Goal: Answer question/provide support

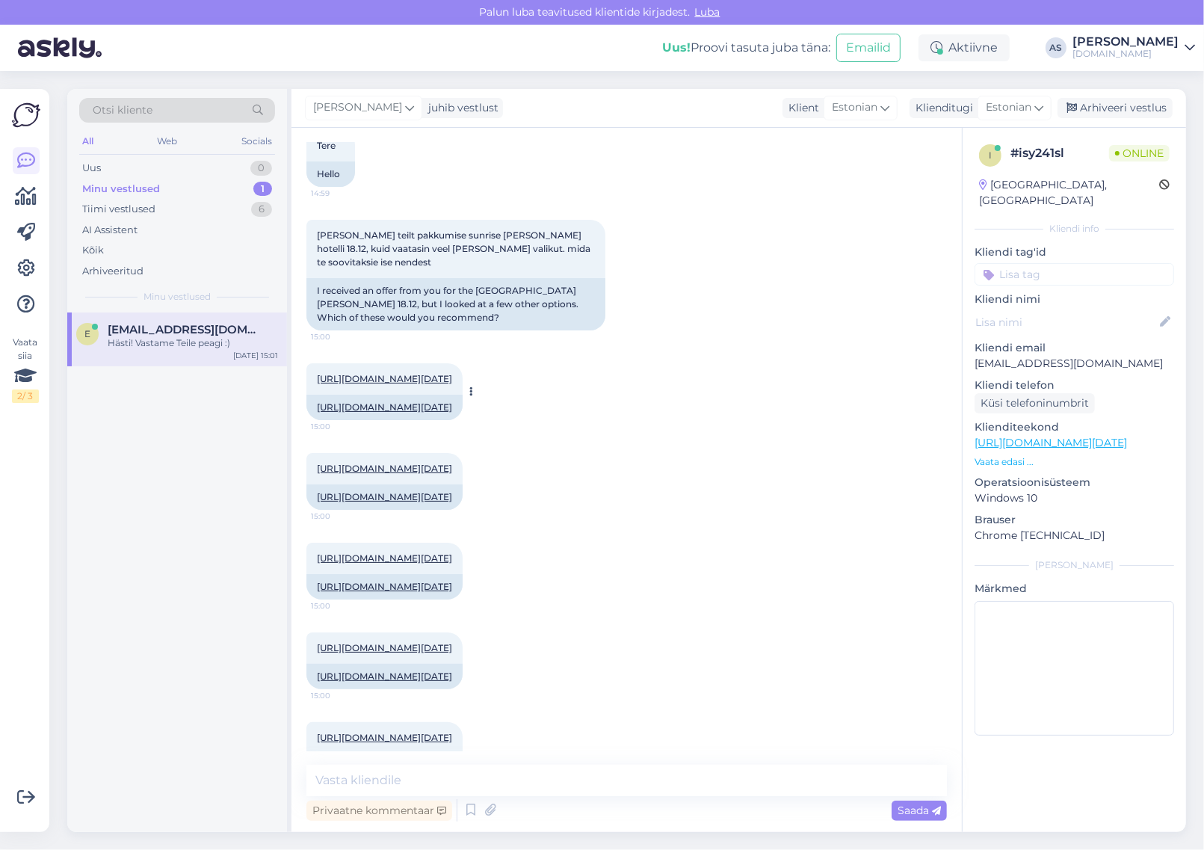
scroll to position [58, 0]
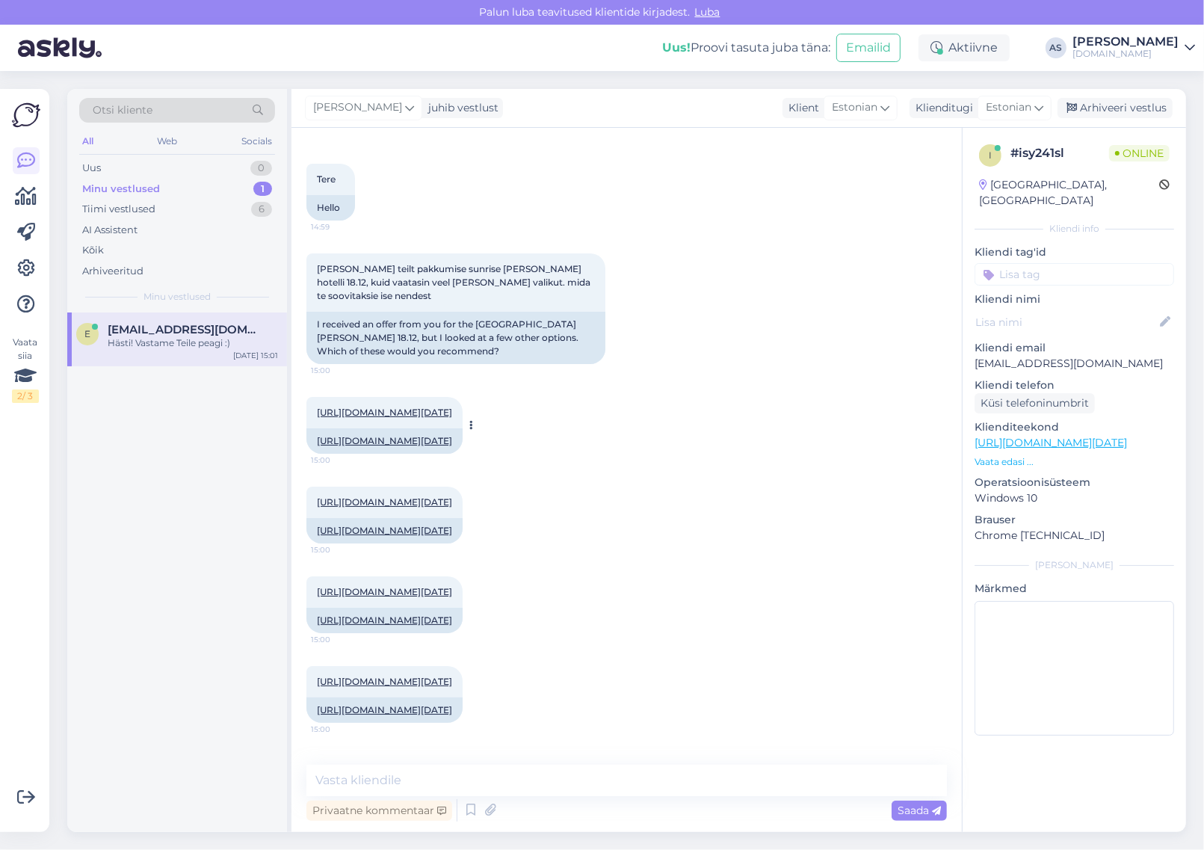
click at [452, 407] on link "[URL][DOMAIN_NAME][DATE]" at bounding box center [384, 412] width 135 height 11
click at [449, 518] on div "[URL][DOMAIN_NAME][DATE] 15:00" at bounding box center [384, 502] width 156 height 31
click at [451, 507] on link "[URL][DOMAIN_NAME][DATE]" at bounding box center [384, 501] width 135 height 11
click at [443, 597] on link "[URL][DOMAIN_NAME][DATE]" at bounding box center [384, 591] width 135 height 11
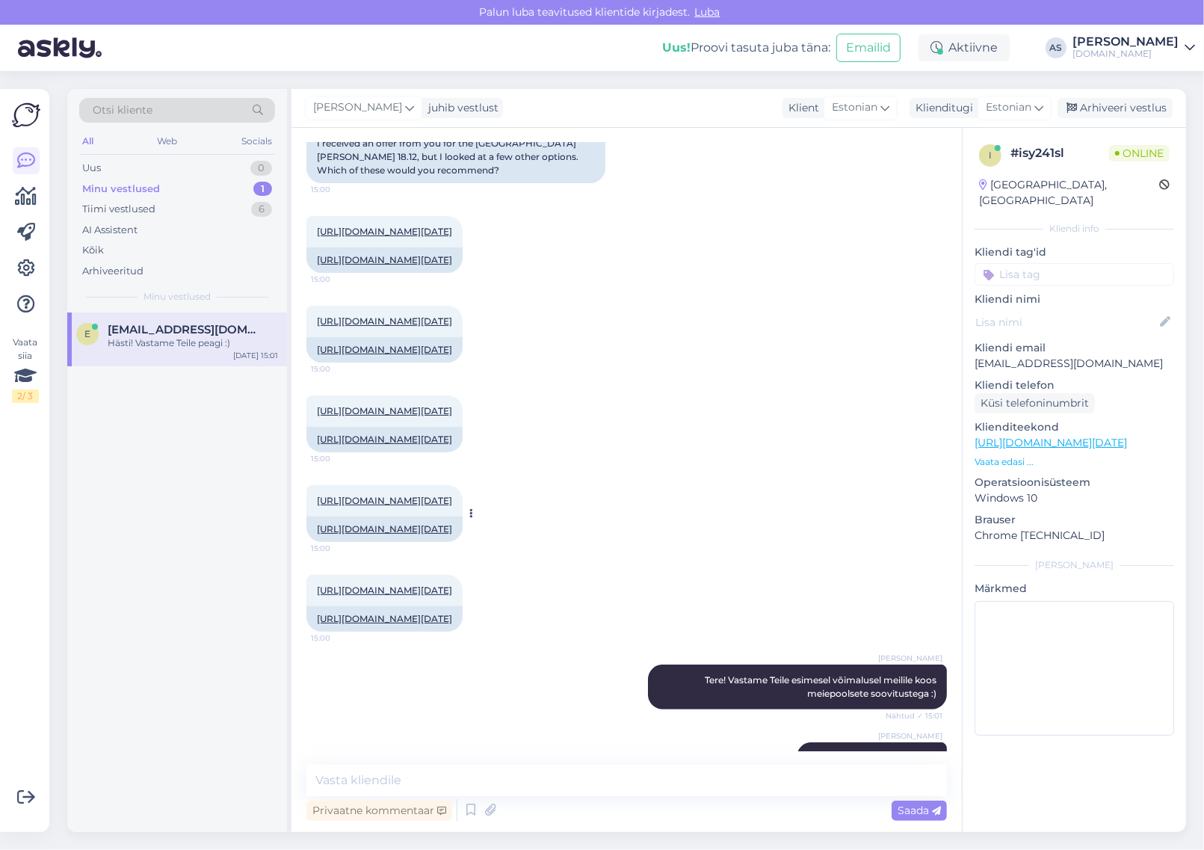
scroll to position [245, 0]
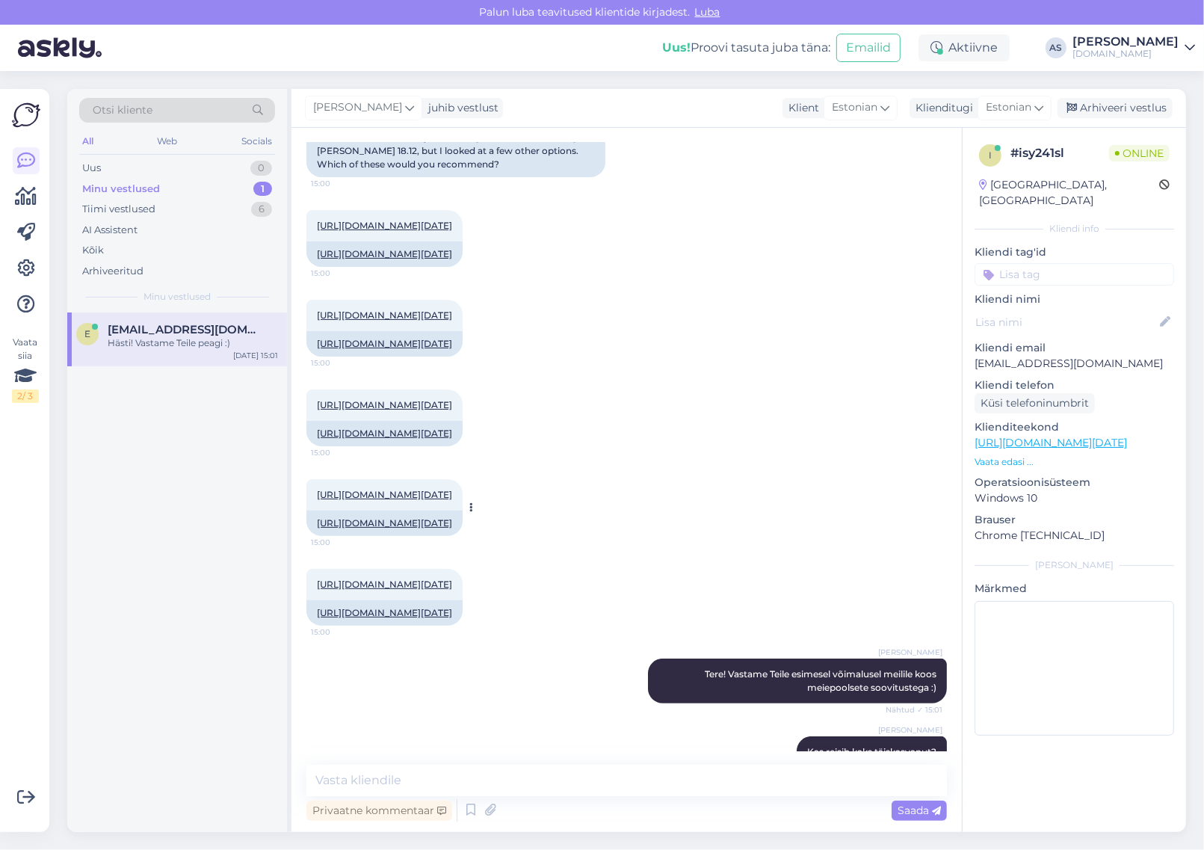
click at [452, 500] on link "[URL][DOMAIN_NAME][DATE]" at bounding box center [384, 494] width 135 height 11
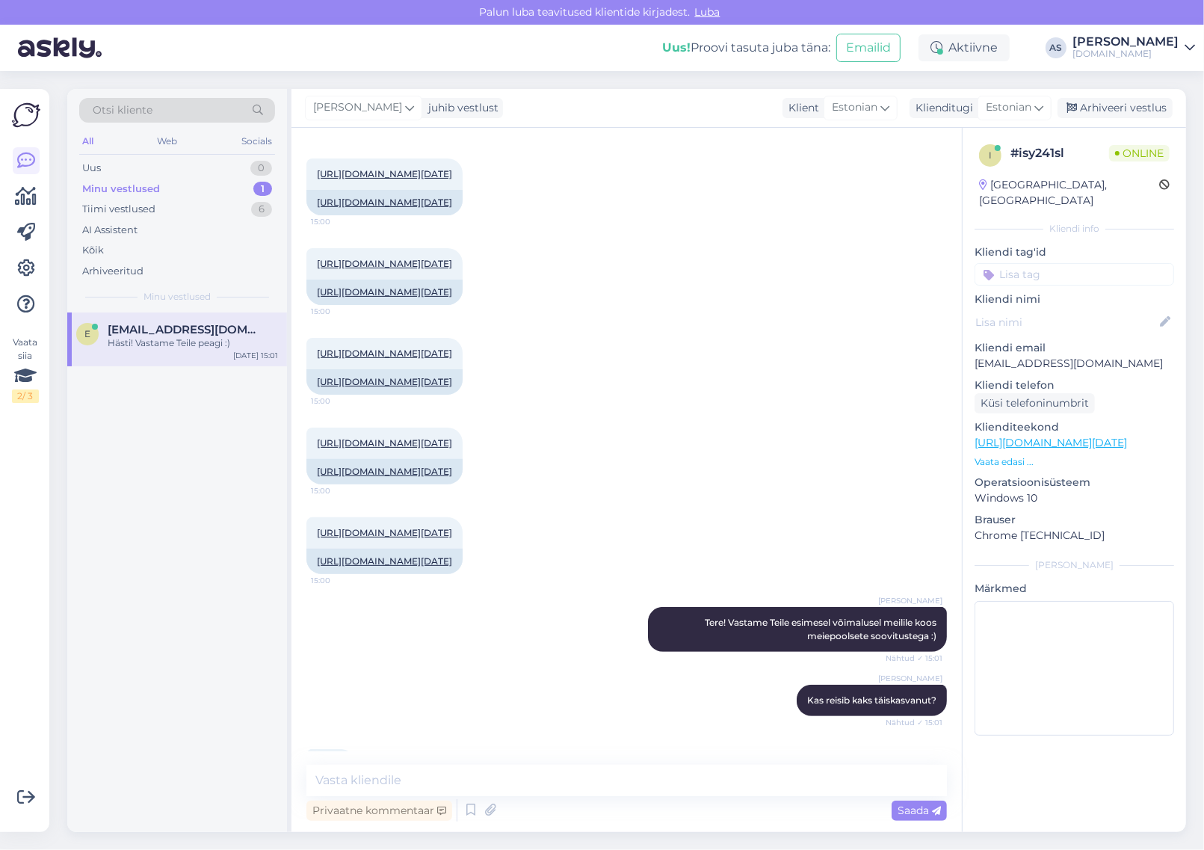
scroll to position [432, 0]
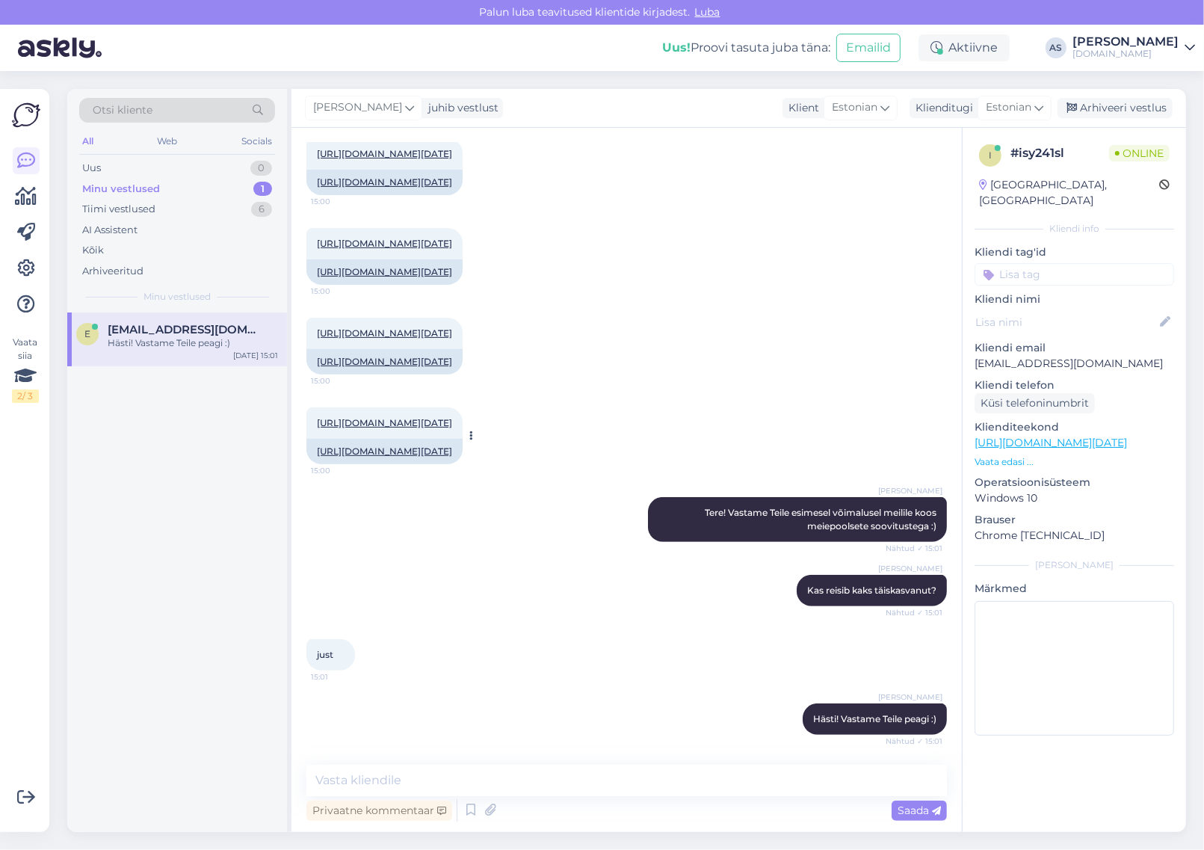
click at [452, 428] on link "[URL][DOMAIN_NAME][DATE]" at bounding box center [384, 422] width 135 height 11
click at [452, 339] on link "[URL][DOMAIN_NAME][DATE]" at bounding box center [384, 332] width 135 height 11
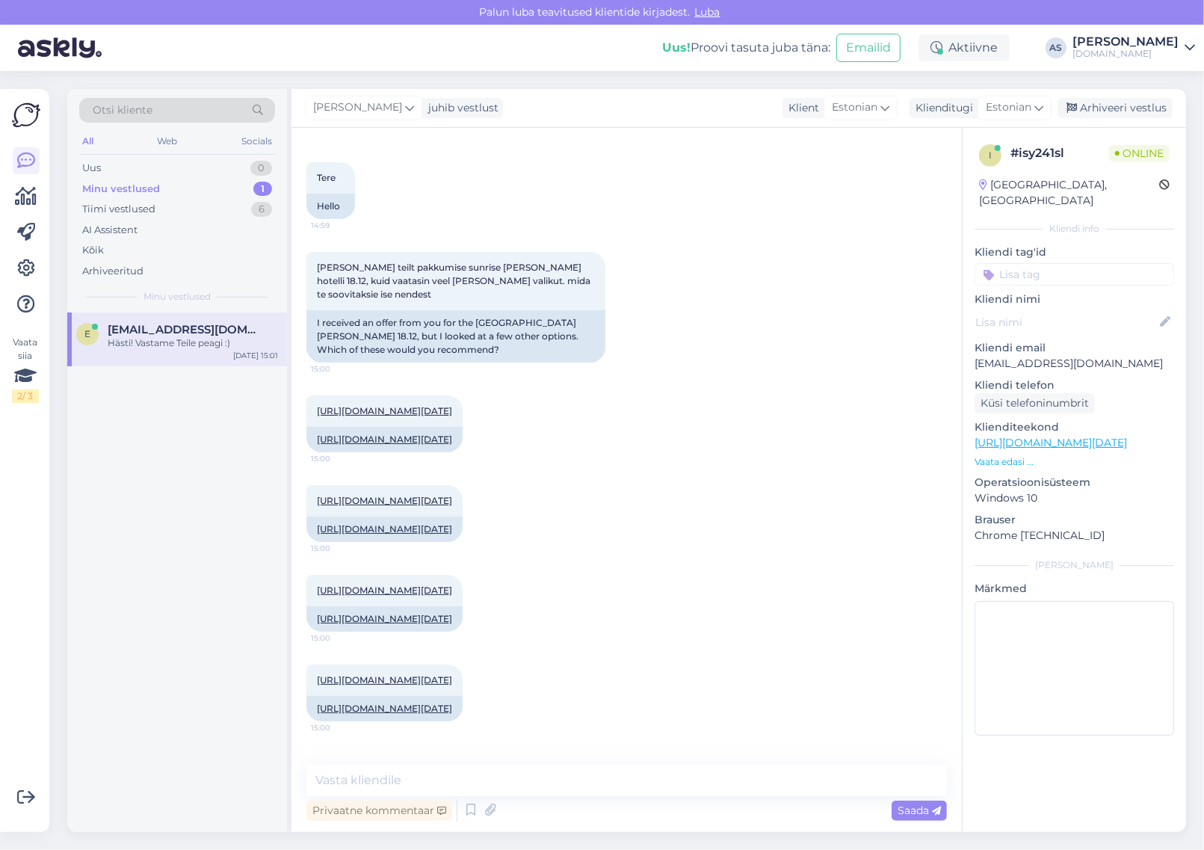
scroll to position [525, 0]
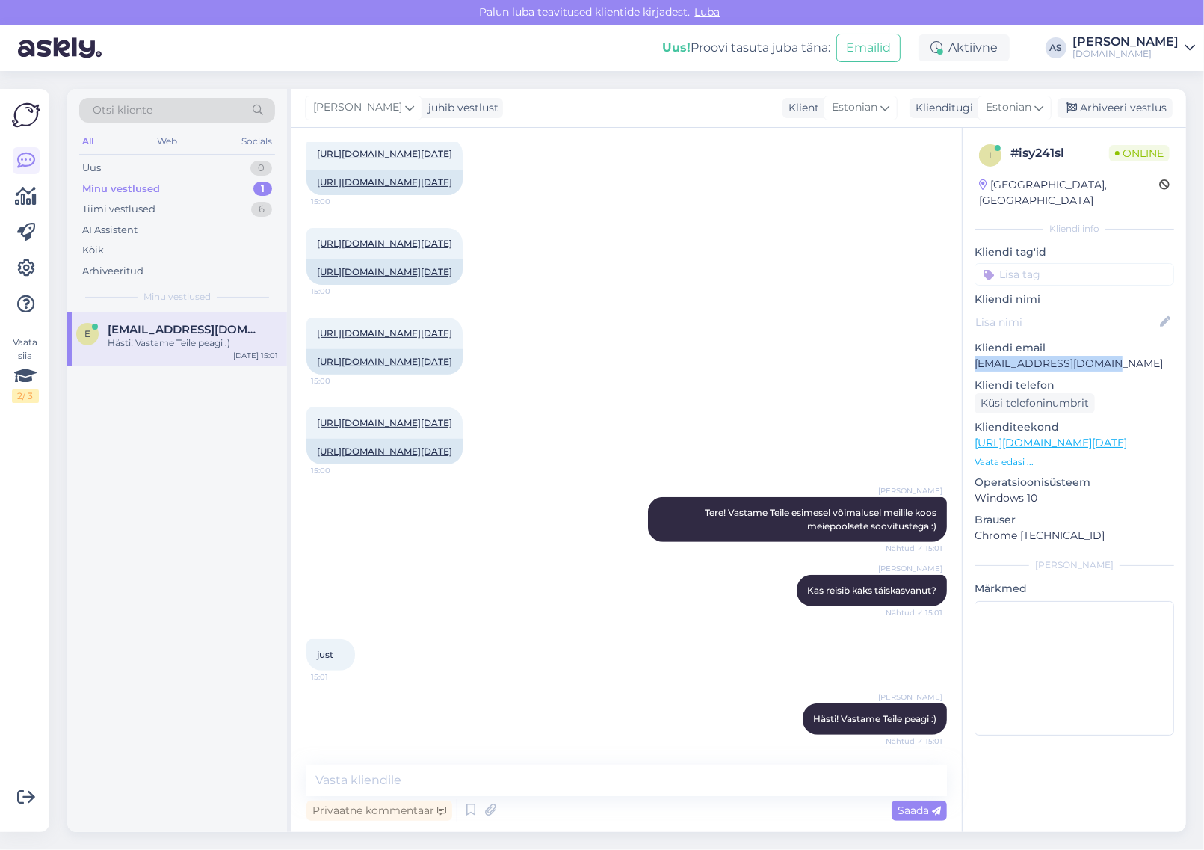
drag, startPoint x: 1119, startPoint y: 346, endPoint x: 969, endPoint y: 342, distance: 150.3
click at [969, 342] on div "i # isy241sl Online [GEOGRAPHIC_DATA], [GEOGRAPHIC_DATA] Kliendi info Kliendi t…" at bounding box center [1074, 443] width 223 height 630
copy p "[EMAIL_ADDRESS][DOMAIN_NAME]"
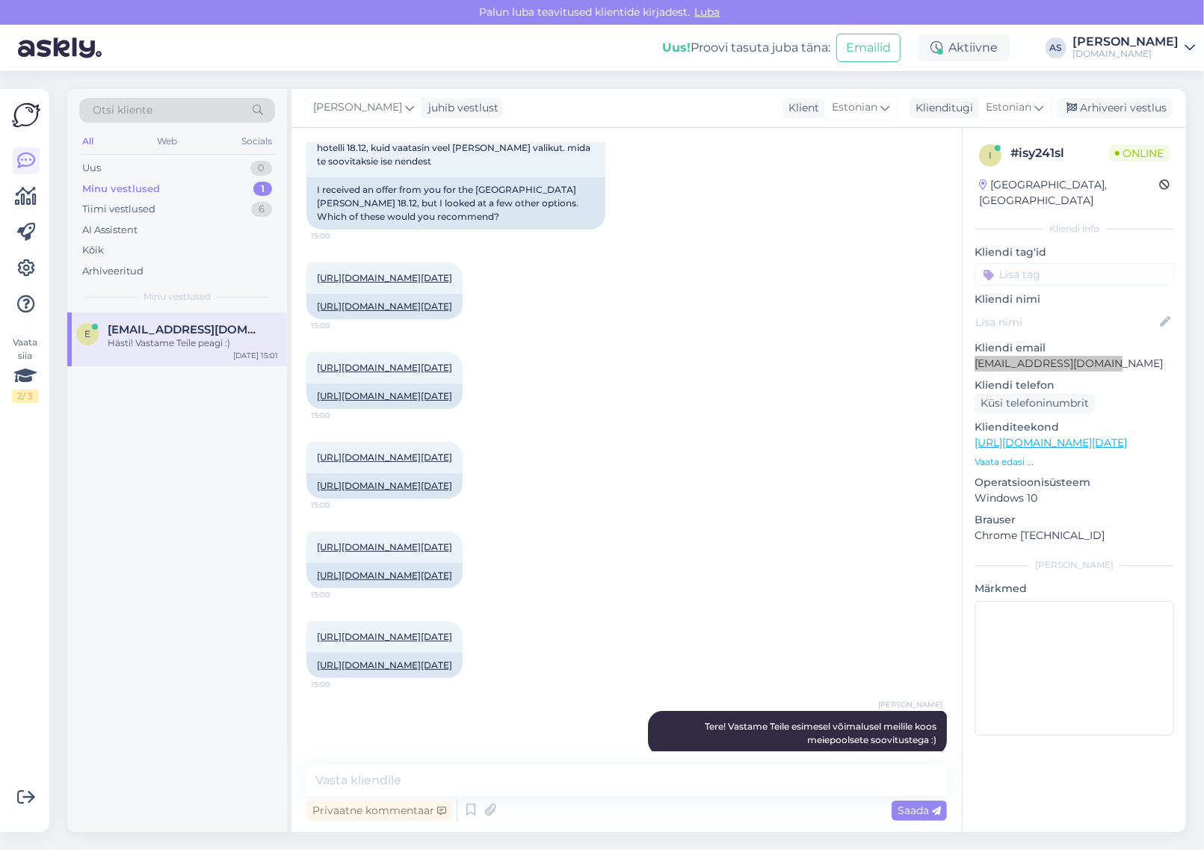
scroll to position [58, 0]
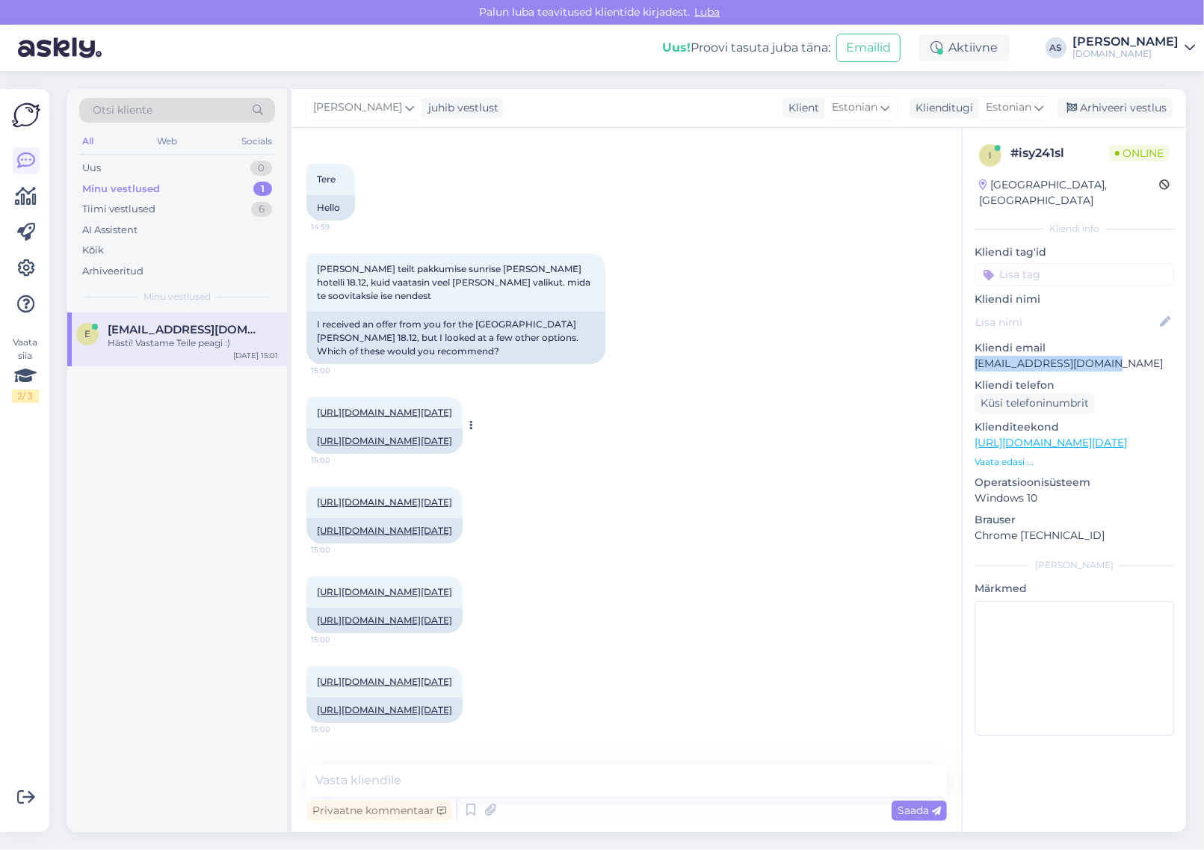
click at [452, 407] on link "[URL][DOMAIN_NAME][DATE]" at bounding box center [384, 412] width 135 height 11
click at [452, 507] on link "[URL][DOMAIN_NAME][DATE]" at bounding box center [384, 501] width 135 height 11
click at [428, 608] on div "[URL][DOMAIN_NAME][DATE] 15:00" at bounding box center [384, 591] width 156 height 31
click at [430, 597] on link "[URL][DOMAIN_NAME][DATE]" at bounding box center [384, 591] width 135 height 11
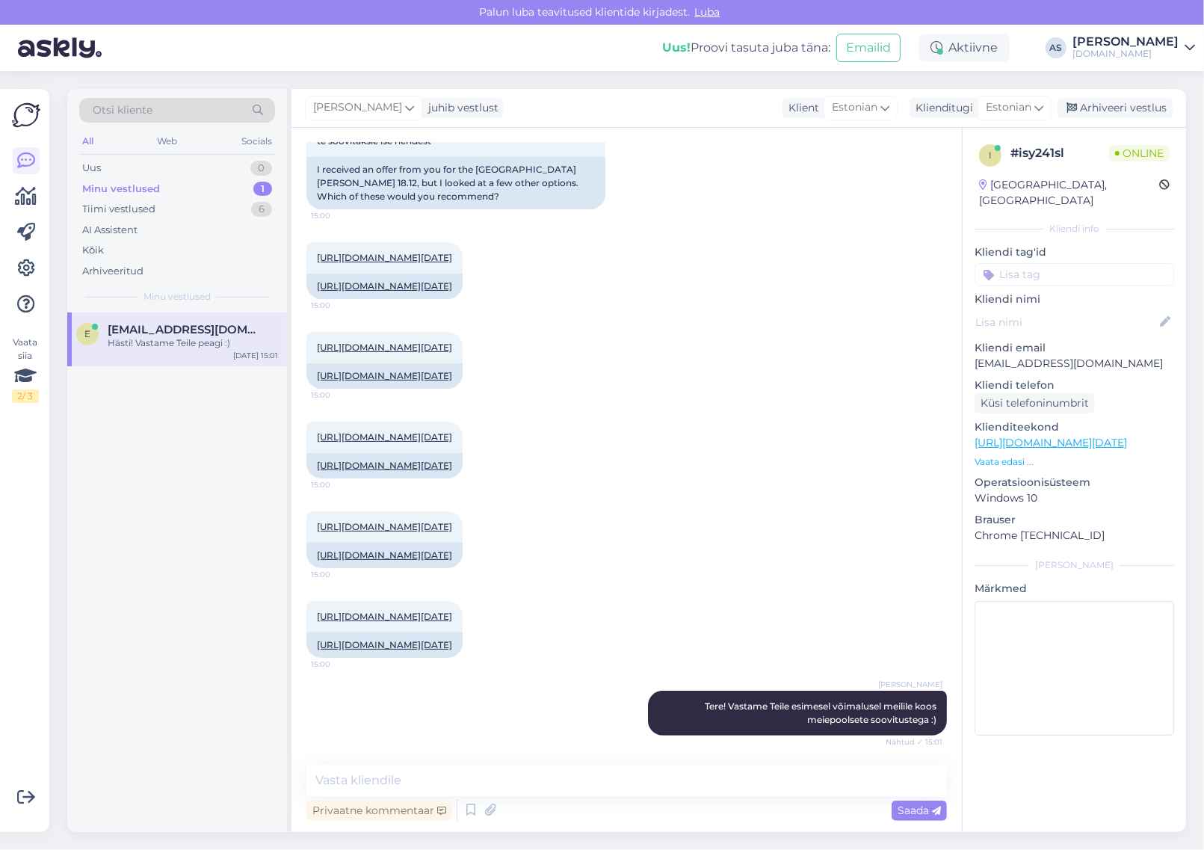
scroll to position [245, 0]
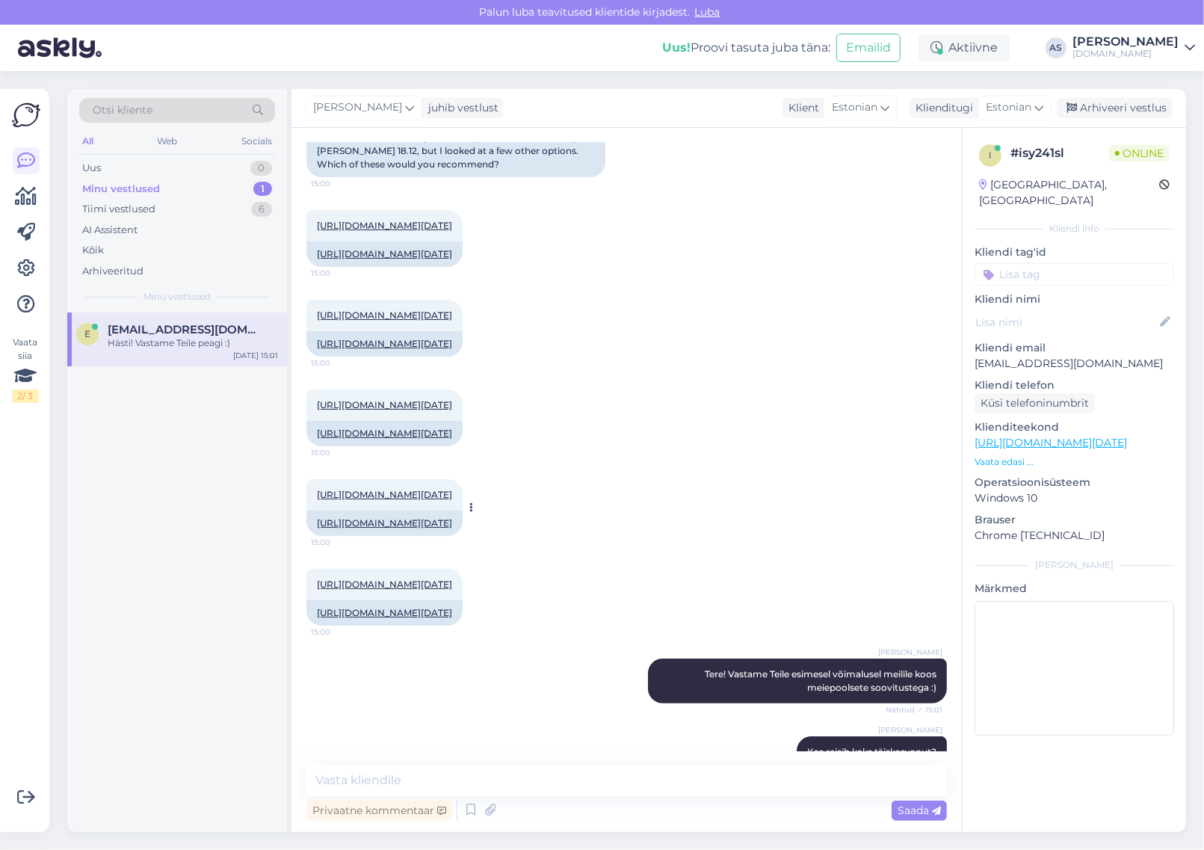
click at [452, 500] on link "[URL][DOMAIN_NAME][DATE]" at bounding box center [384, 494] width 135 height 11
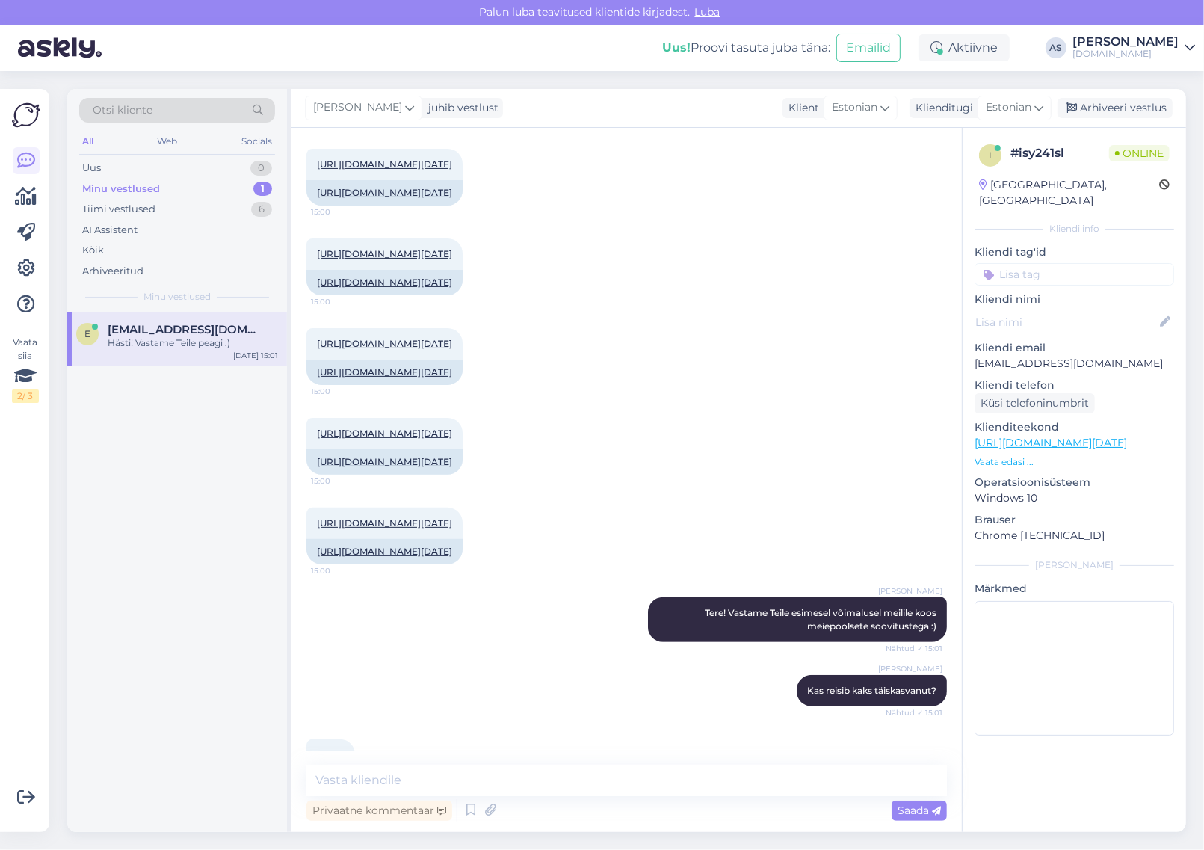
scroll to position [339, 0]
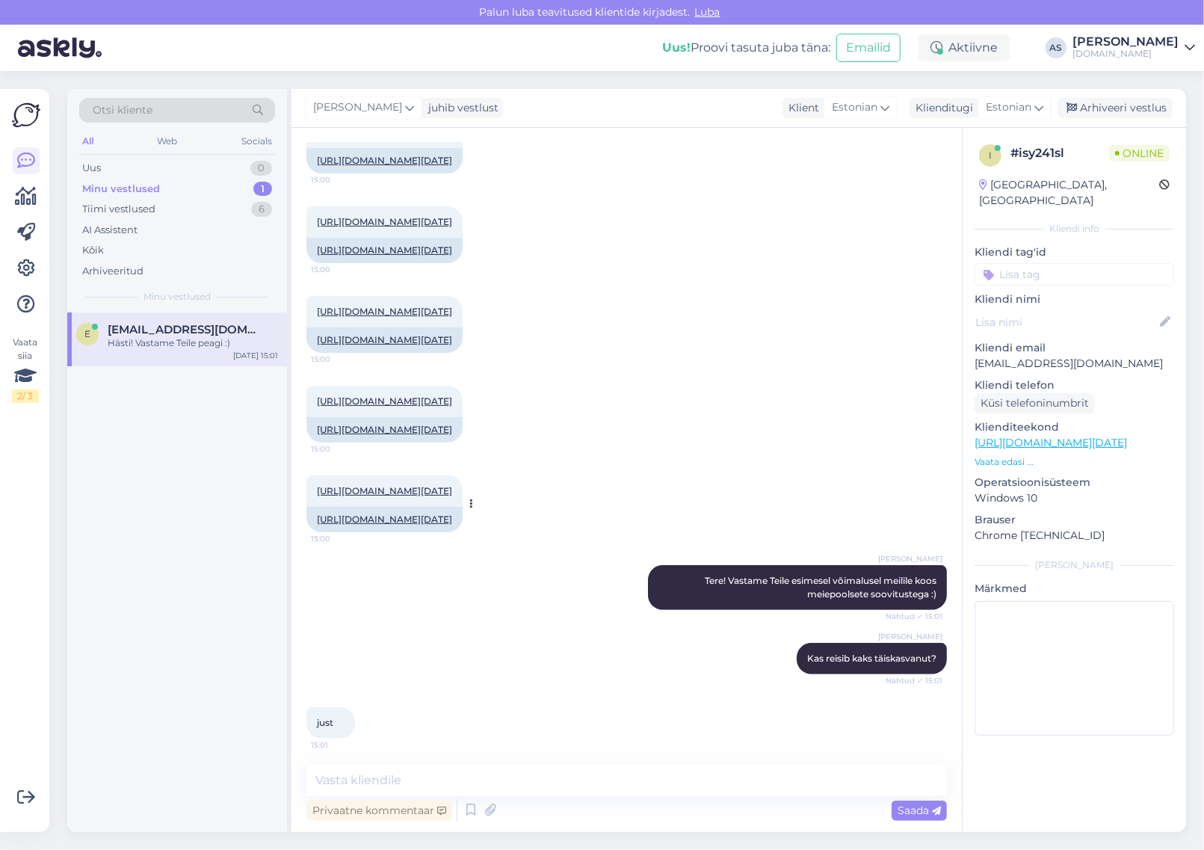
click at [452, 496] on link "[URL][DOMAIN_NAME][DATE]" at bounding box center [384, 490] width 135 height 11
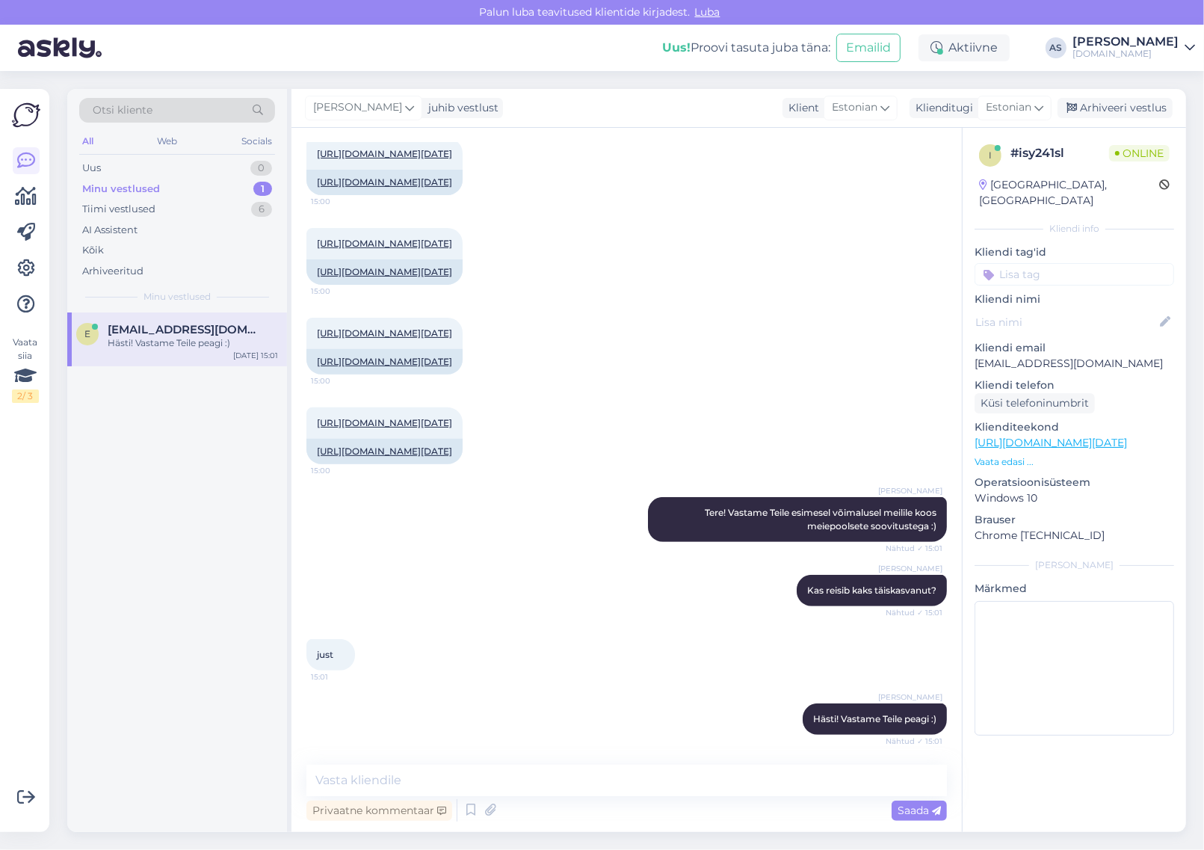
scroll to position [432, 0]
click at [463, 768] on textarea at bounding box center [626, 780] width 640 height 31
type textarea "Saatsime Teile pakkumise meilile :)"
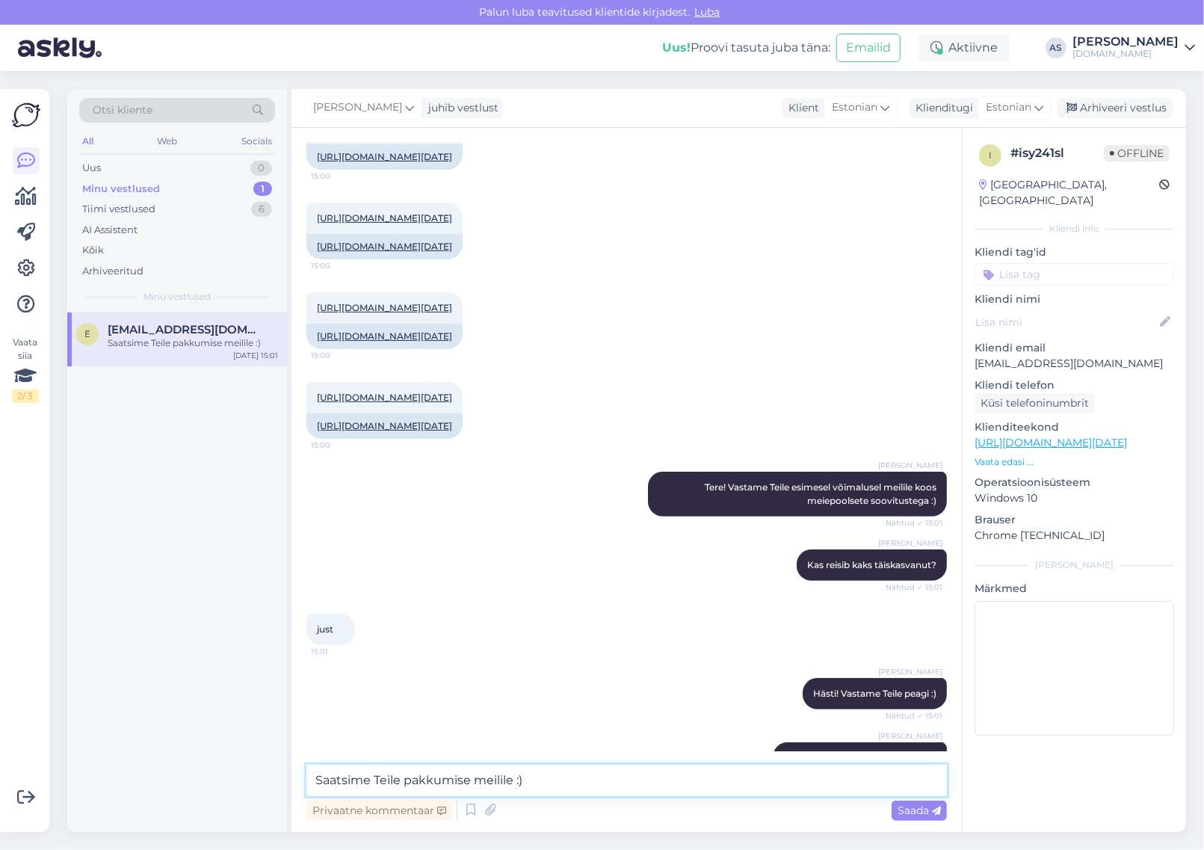
scroll to position [590, 0]
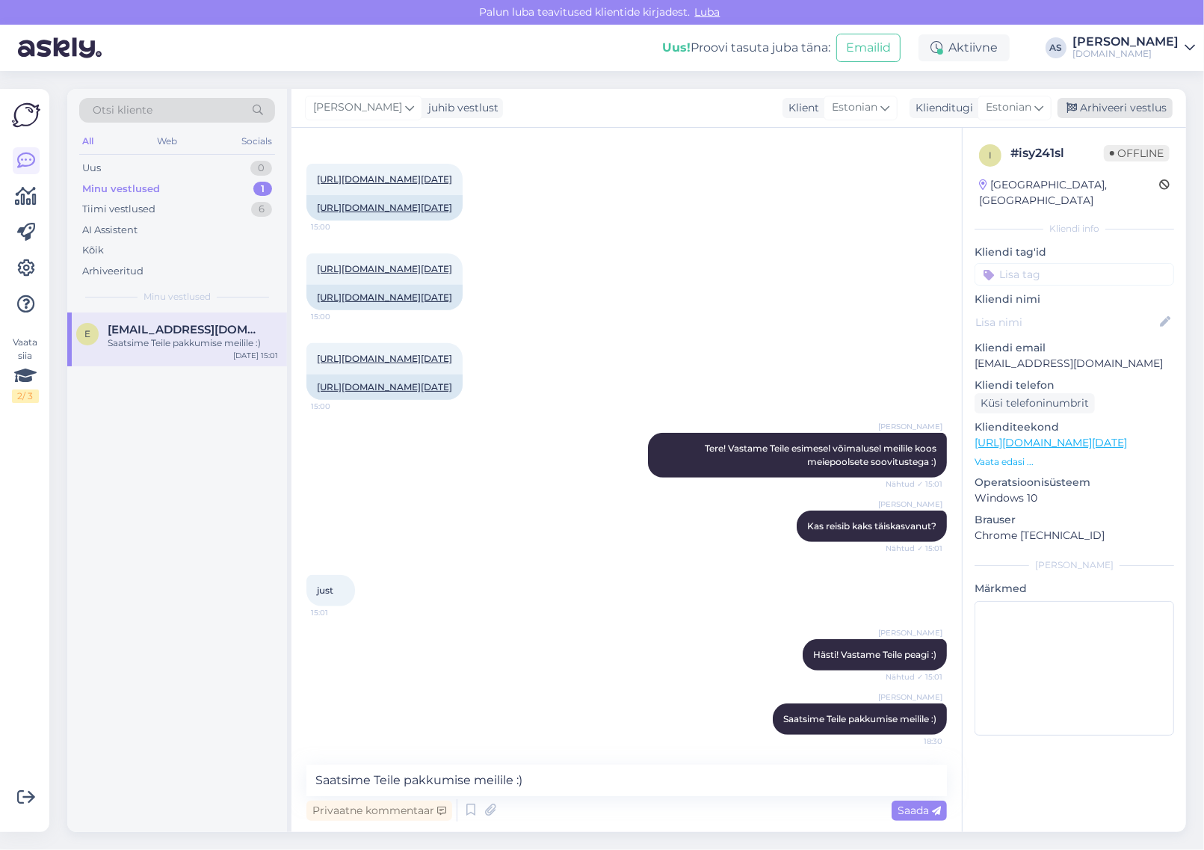
click at [1093, 108] on div "Arhiveeri vestlus" at bounding box center [1114, 108] width 115 height 20
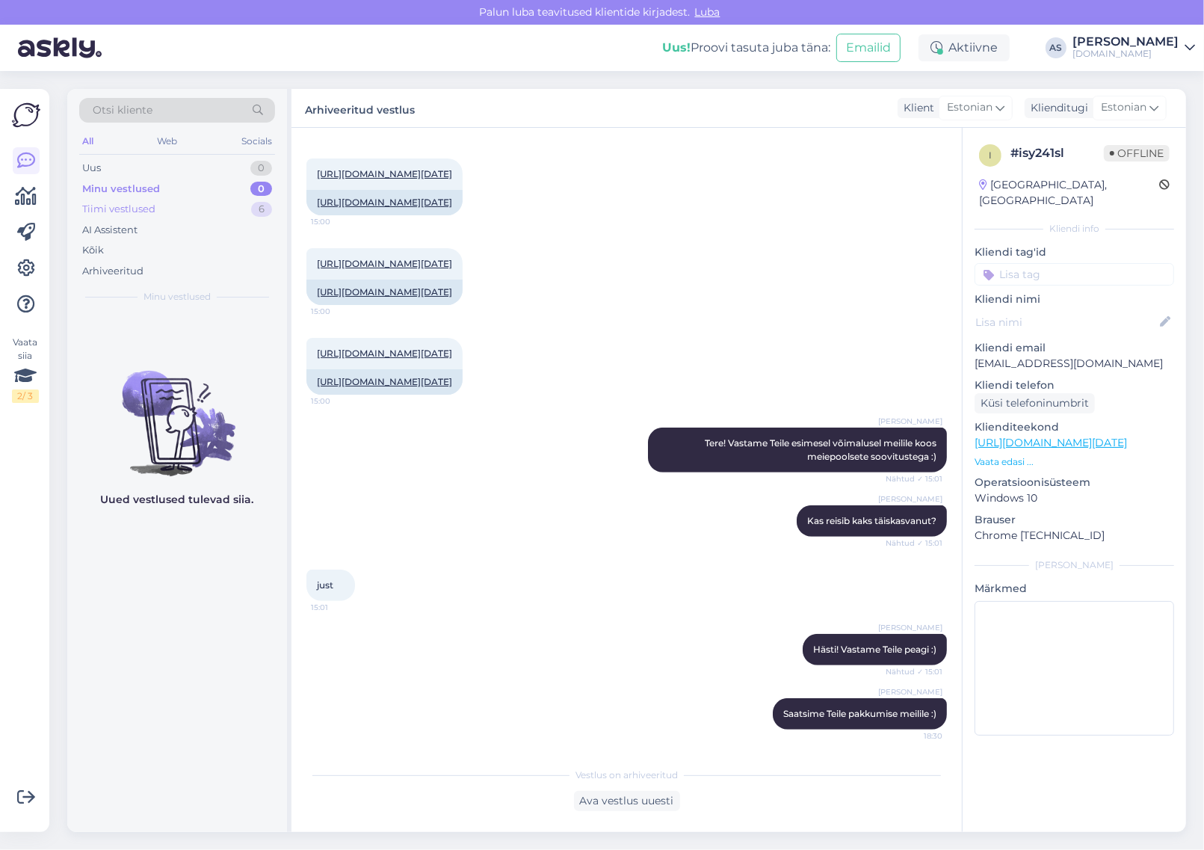
click at [232, 203] on div "Tiimi vestlused 6" at bounding box center [177, 209] width 196 height 21
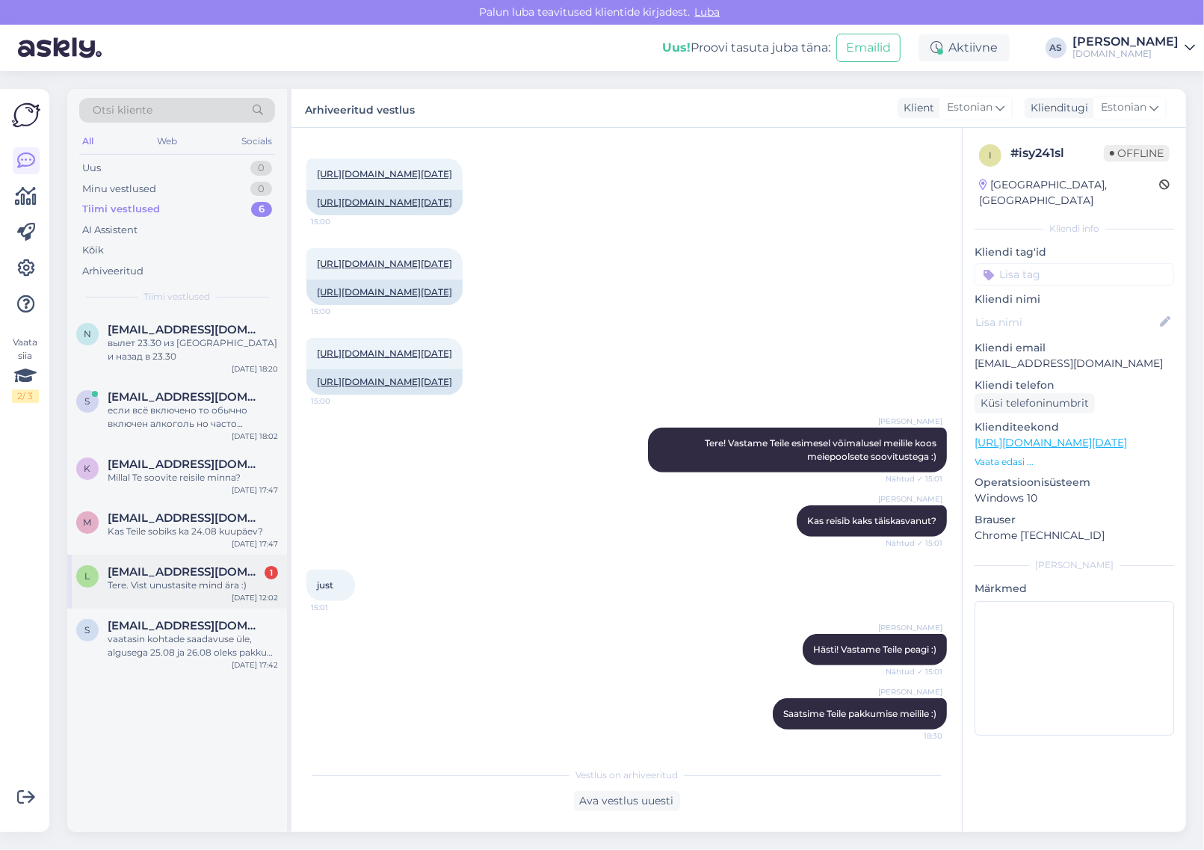
click at [192, 593] on div "l [EMAIL_ADDRESS][DOMAIN_NAME] 1 Tere. Vist unustasite mind ära :) [DATE] 12:02" at bounding box center [177, 582] width 220 height 54
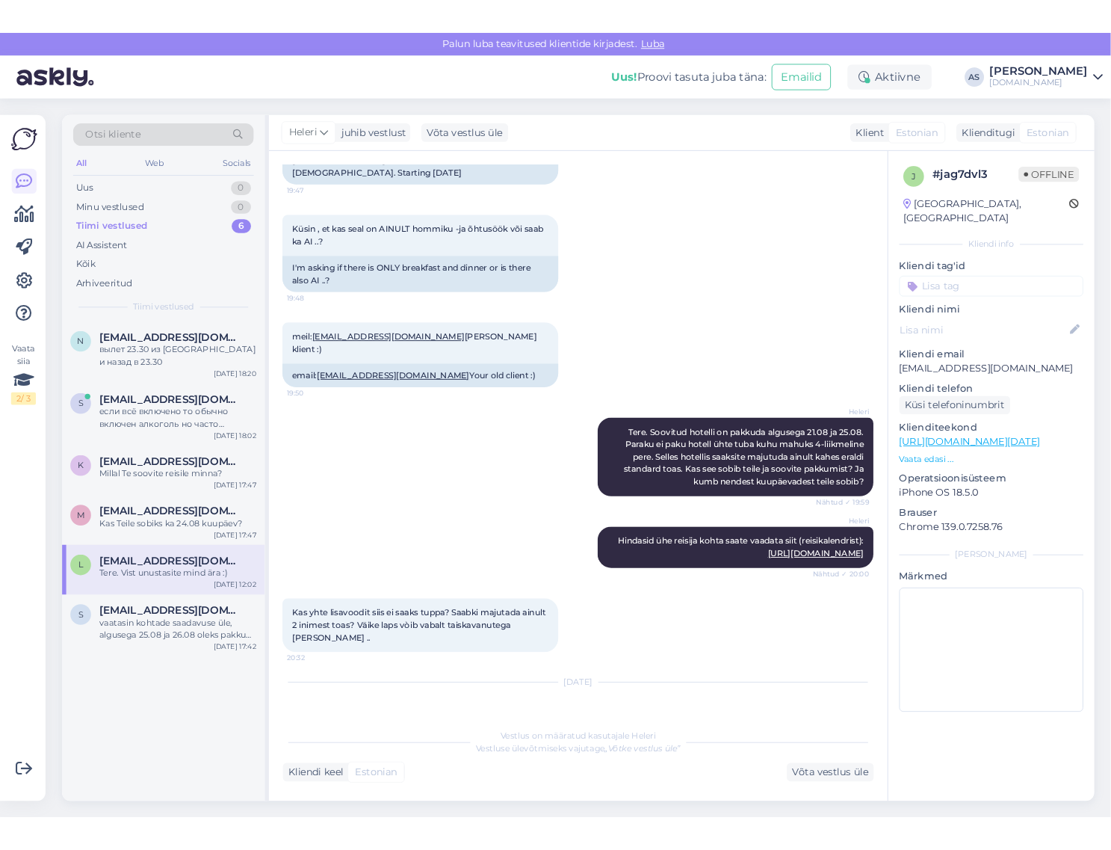
scroll to position [204, 0]
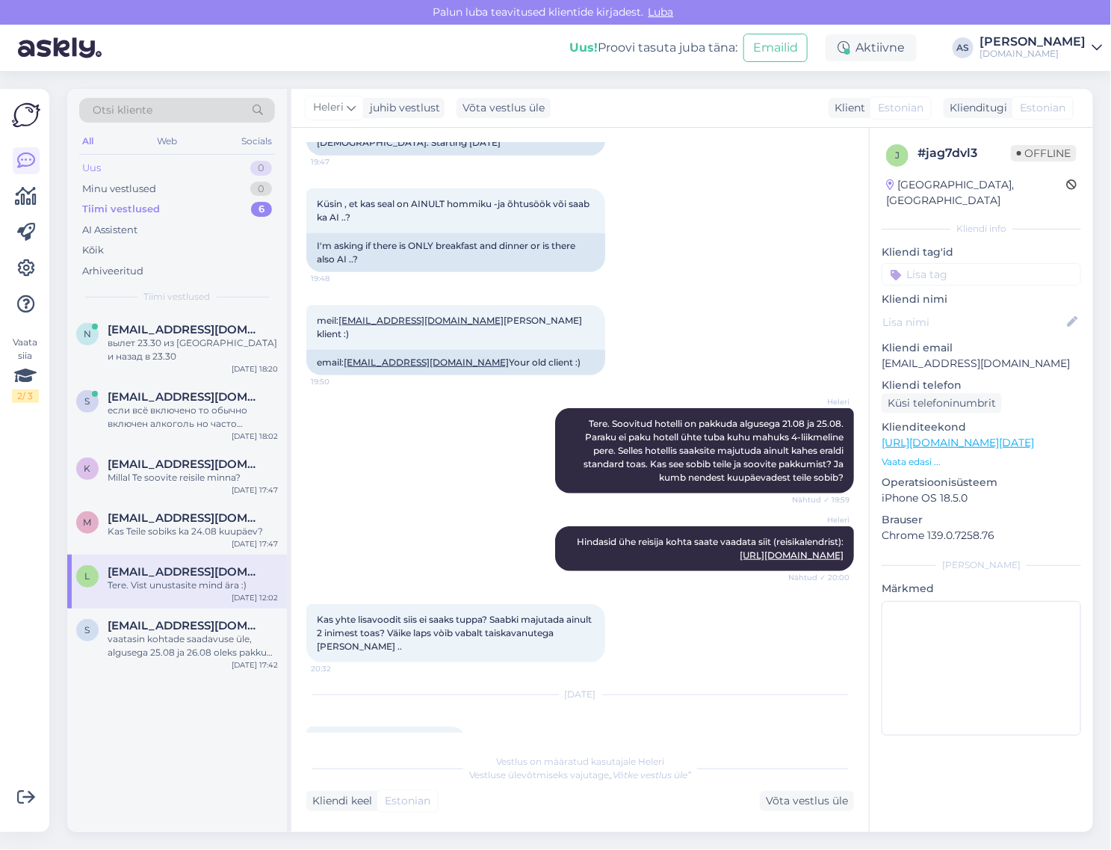
click at [206, 168] on div "Uus 0" at bounding box center [177, 168] width 196 height 21
